Goal: Find contact information: Find contact information

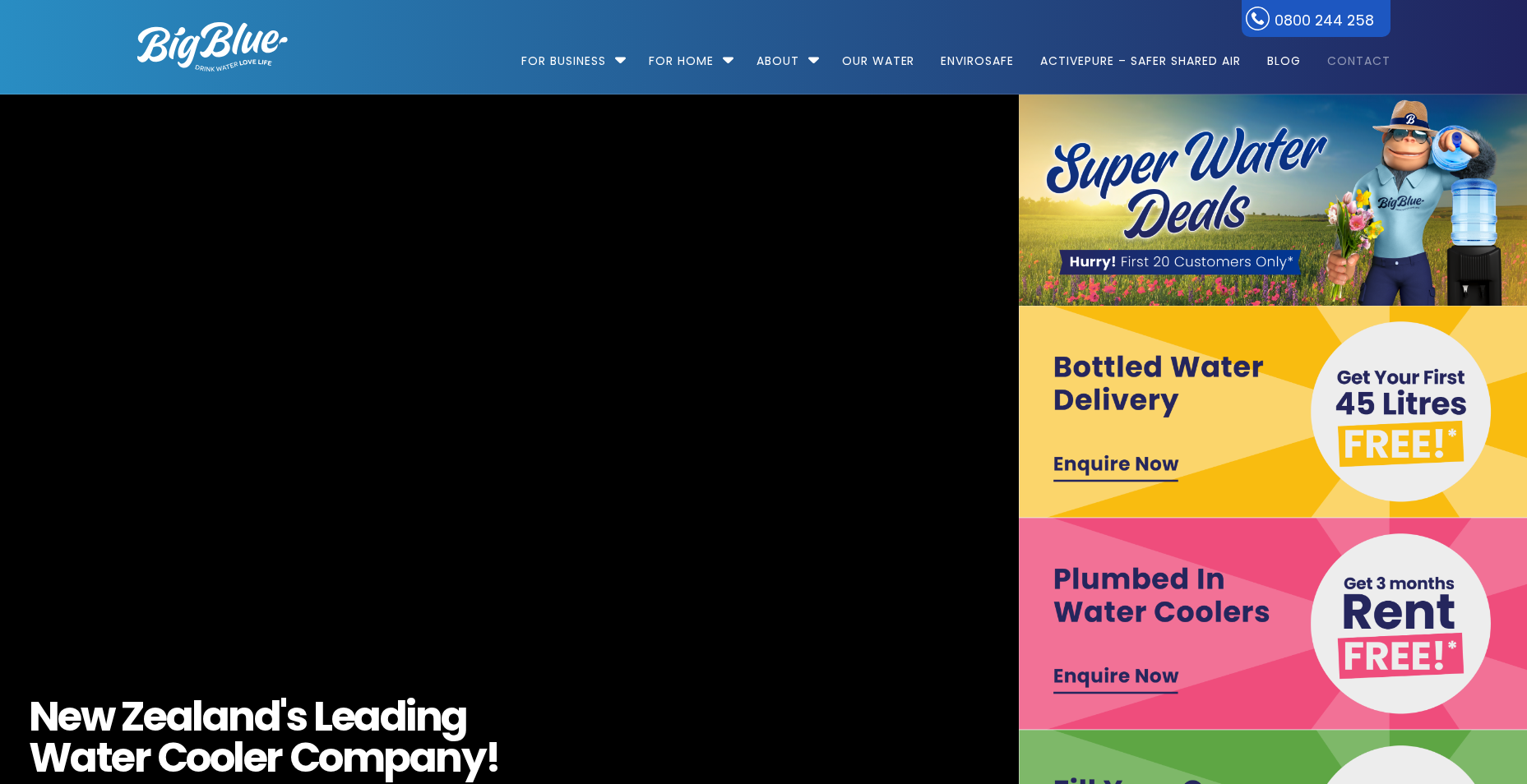
click at [1373, 59] on link "Contact" at bounding box center [1353, 53] width 75 height 106
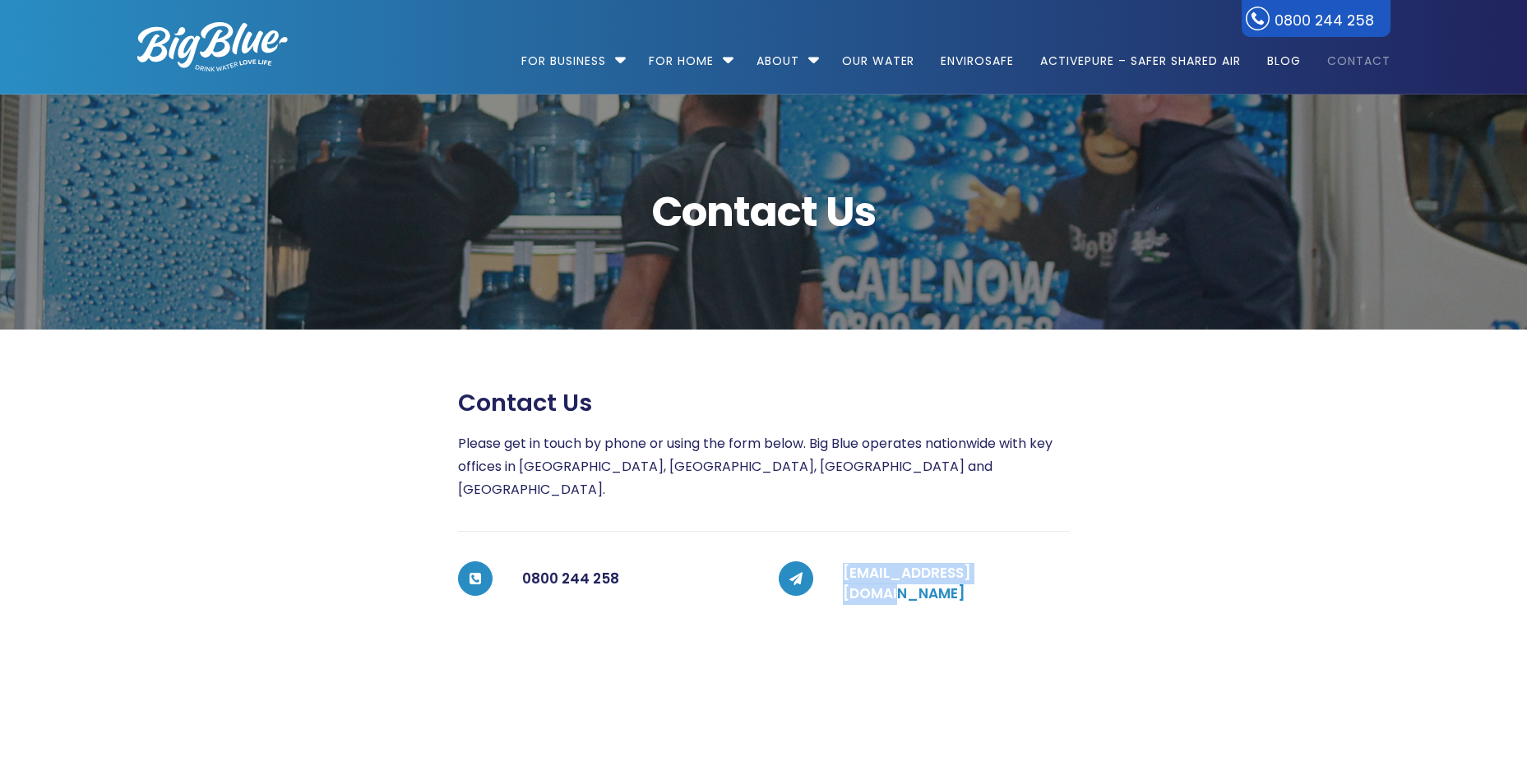
drag, startPoint x: 1014, startPoint y: 562, endPoint x: 844, endPoint y: 563, distance: 170.0
click at [844, 563] on h5 "coolers@bigblue.co.nz" at bounding box center [956, 584] width 227 height 42
copy link "coolers@bigblue.co.nz"
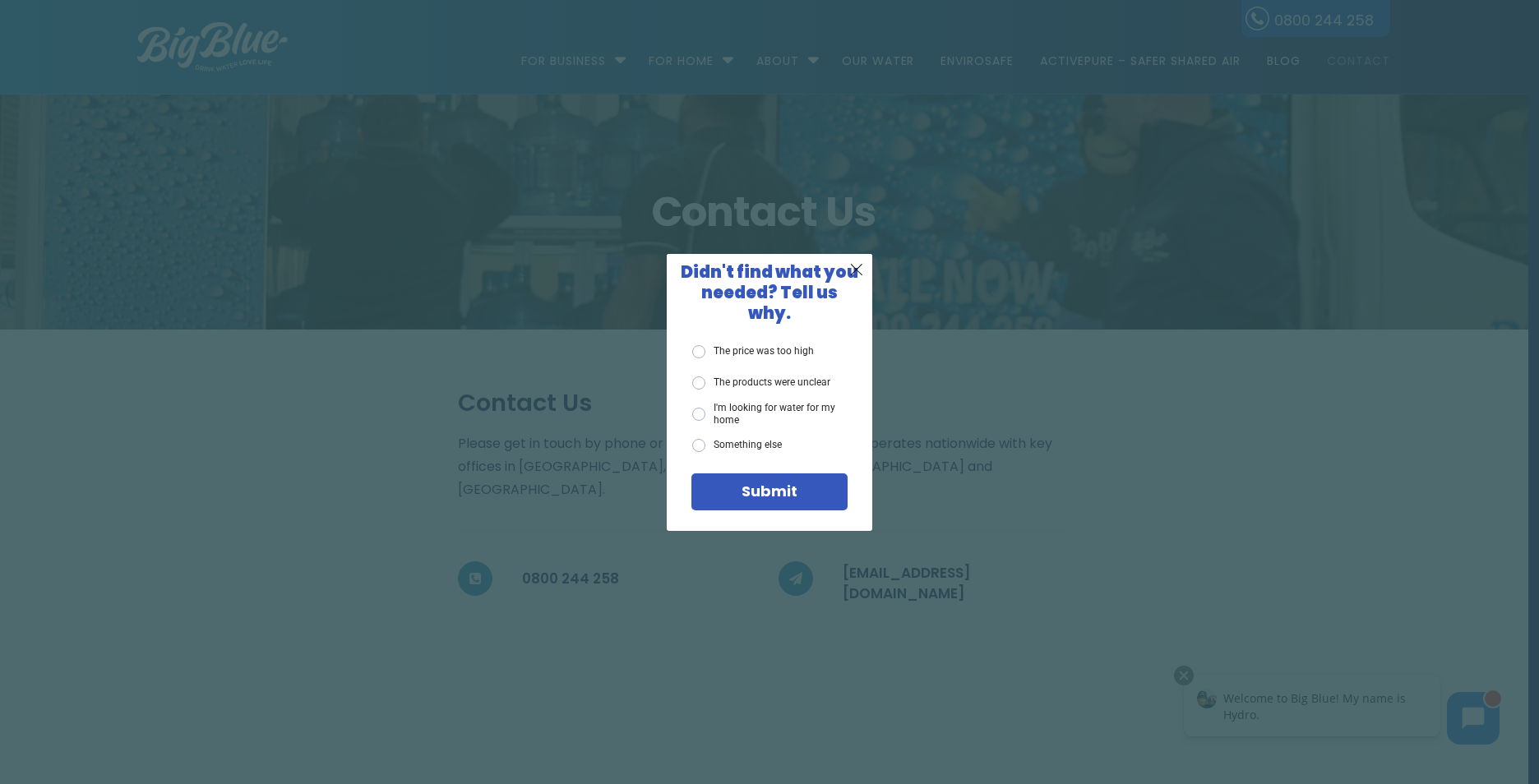
click at [851, 279] on span "X" at bounding box center [857, 270] width 15 height 21
